Goal: Task Accomplishment & Management: Manage account settings

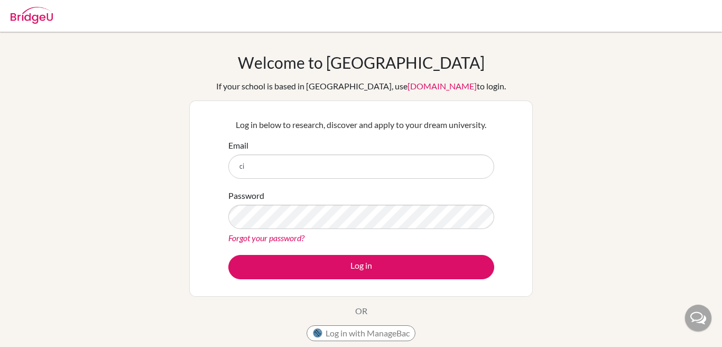
type input "c"
type input "[EMAIL_ADDRESS][DOMAIN_NAME]"
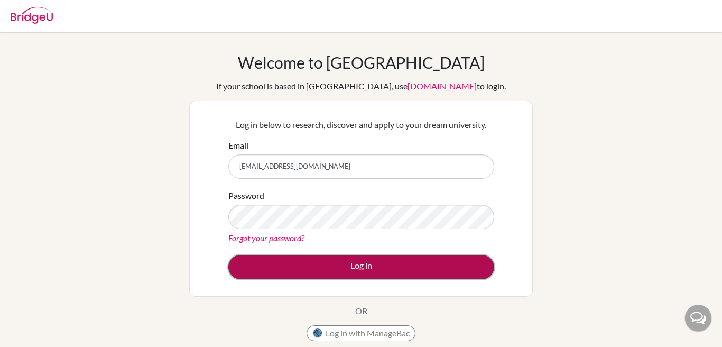
click at [378, 274] on button "Log in" at bounding box center [361, 267] width 266 height 24
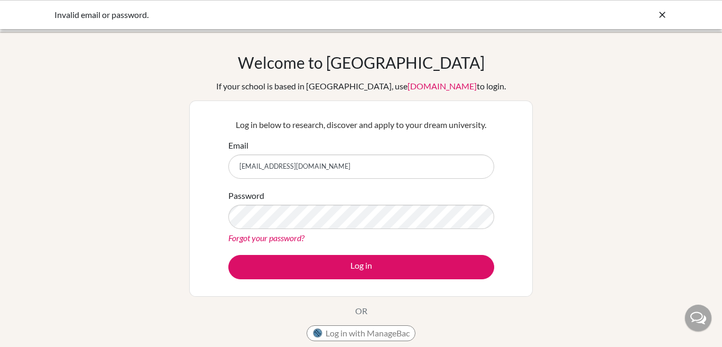
click at [659, 12] on icon at bounding box center [662, 15] width 11 height 11
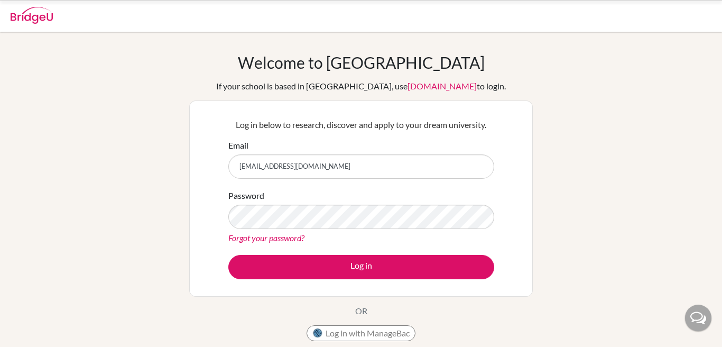
click at [34, 24] on div at bounding box center [32, 14] width 42 height 32
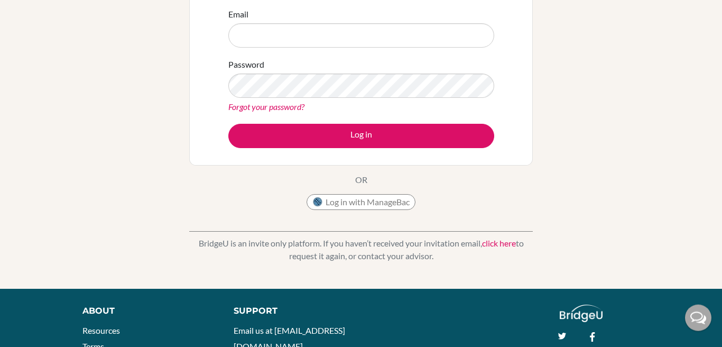
click at [491, 244] on link "click here" at bounding box center [499, 243] width 34 height 10
